Goal: Task Accomplishment & Management: Use online tool/utility

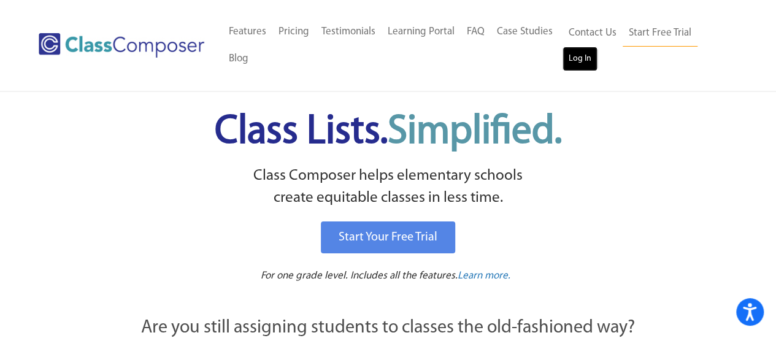
click at [565, 58] on link "Log In" at bounding box center [580, 59] width 35 height 25
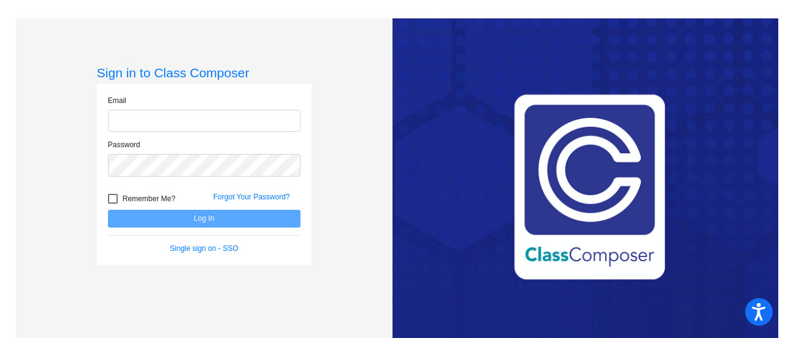
type input "schelk@crcsd.org"
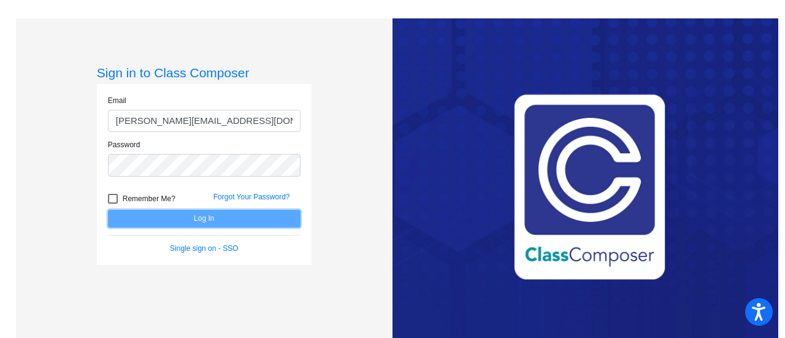
click at [148, 211] on button "Log In" at bounding box center [204, 219] width 193 height 18
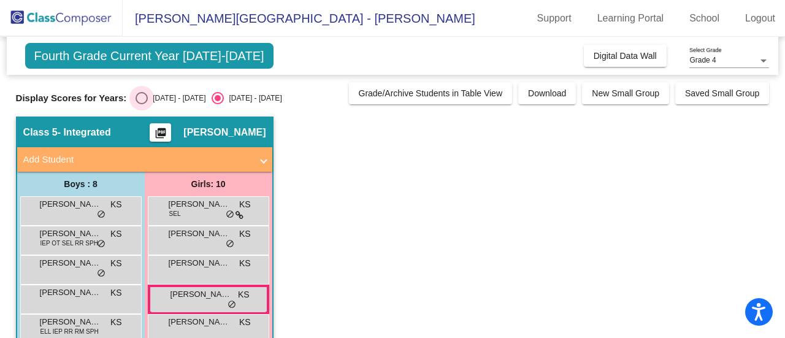
click at [146, 97] on div "Select an option" at bounding box center [142, 98] width 12 height 12
click at [142, 104] on input "2024 - 2025" at bounding box center [141, 104] width 1 height 1
radio input "true"
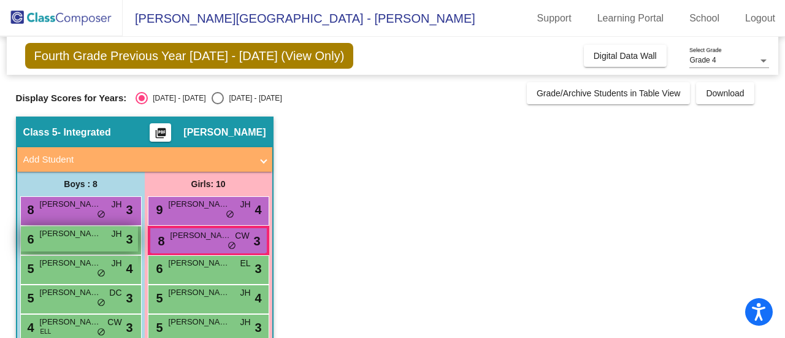
click at [94, 240] on div "6 Grayson Litchfield JH lock do_not_disturb_alt 3" at bounding box center [79, 238] width 117 height 25
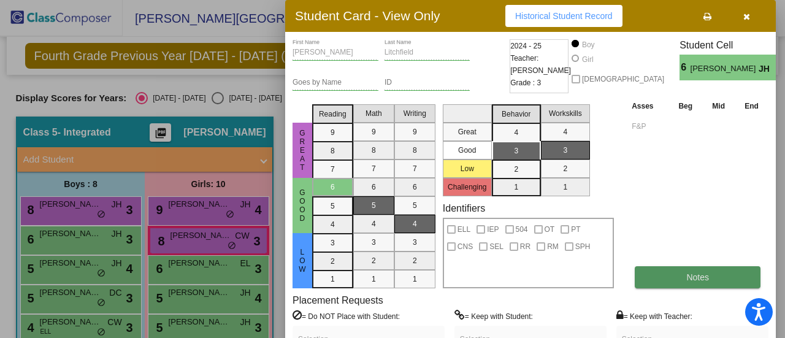
click at [692, 269] on button "Notes" at bounding box center [698, 277] width 126 height 22
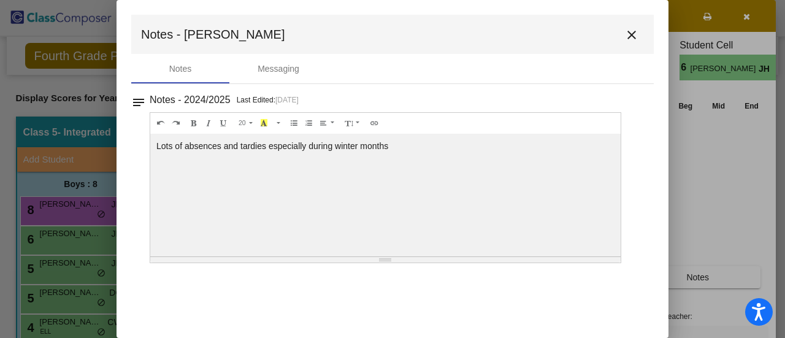
click at [630, 35] on mat-icon "close" at bounding box center [631, 35] width 15 height 15
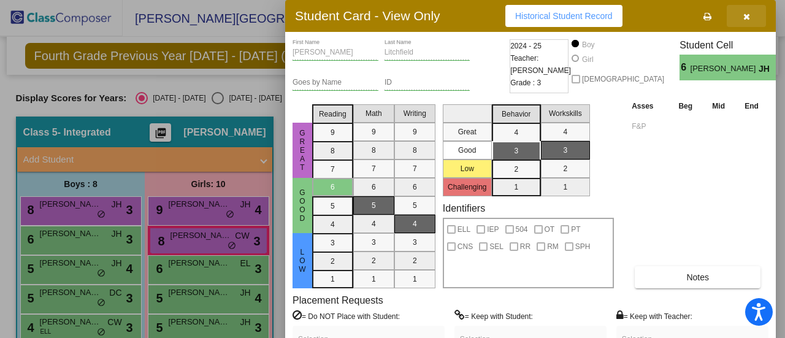
click at [744, 14] on icon "button" at bounding box center [746, 16] width 7 height 9
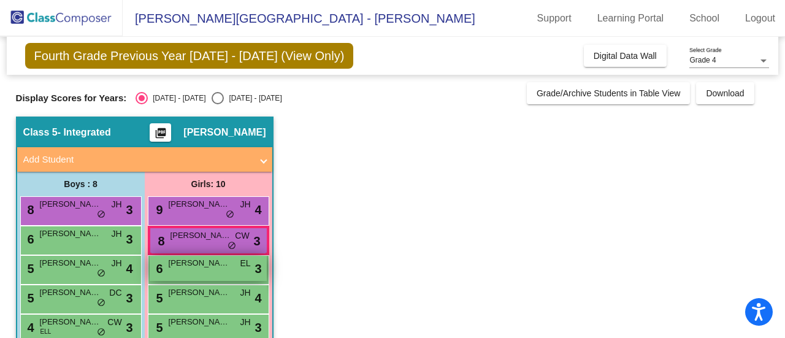
click at [217, 261] on span "Katelyn Ryder" at bounding box center [199, 263] width 61 height 12
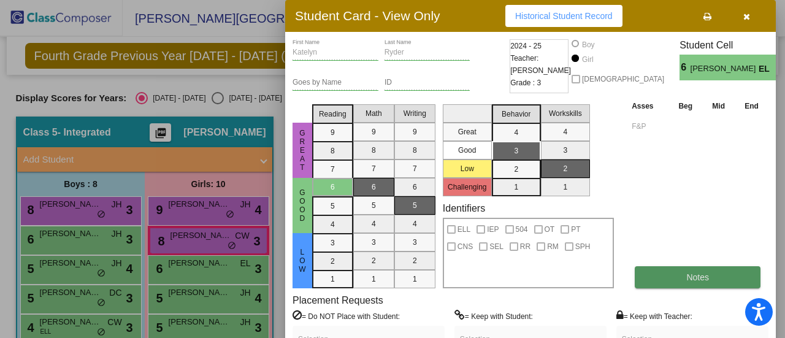
click at [709, 284] on button "Notes" at bounding box center [698, 277] width 126 height 22
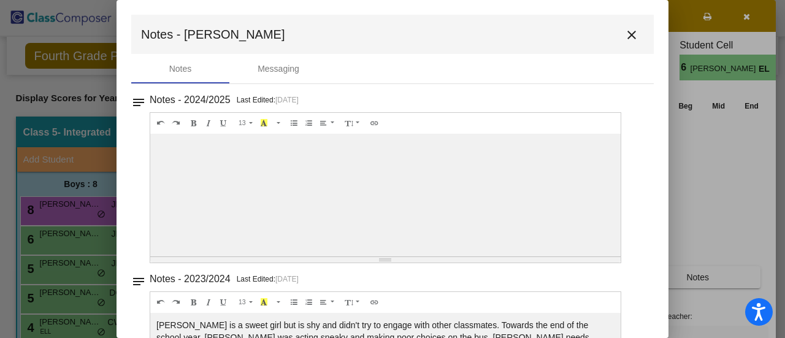
drag, startPoint x: 662, startPoint y: 138, endPoint x: 674, endPoint y: 189, distance: 52.2
click at [674, 189] on div "Student Card - View Only Historical Student Record Katelyn First Name Ryder Las…" at bounding box center [392, 169] width 785 height 338
click at [620, 47] on mat-toolbar "Notes - Katelyn close" at bounding box center [392, 34] width 523 height 39
click at [624, 34] on mat-icon "close" at bounding box center [631, 35] width 15 height 15
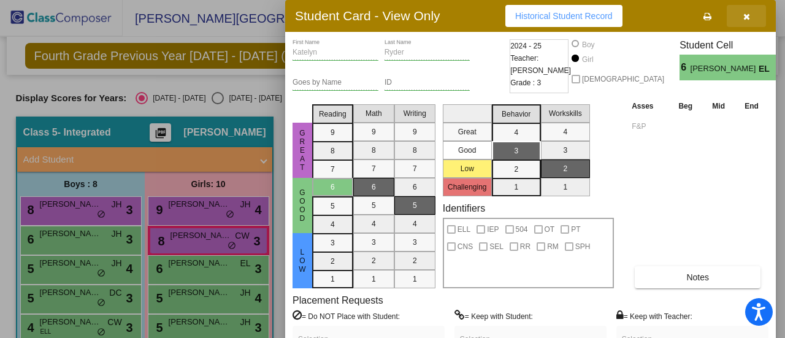
click at [747, 13] on icon "button" at bounding box center [746, 16] width 7 height 9
